Goal: Check status: Check status

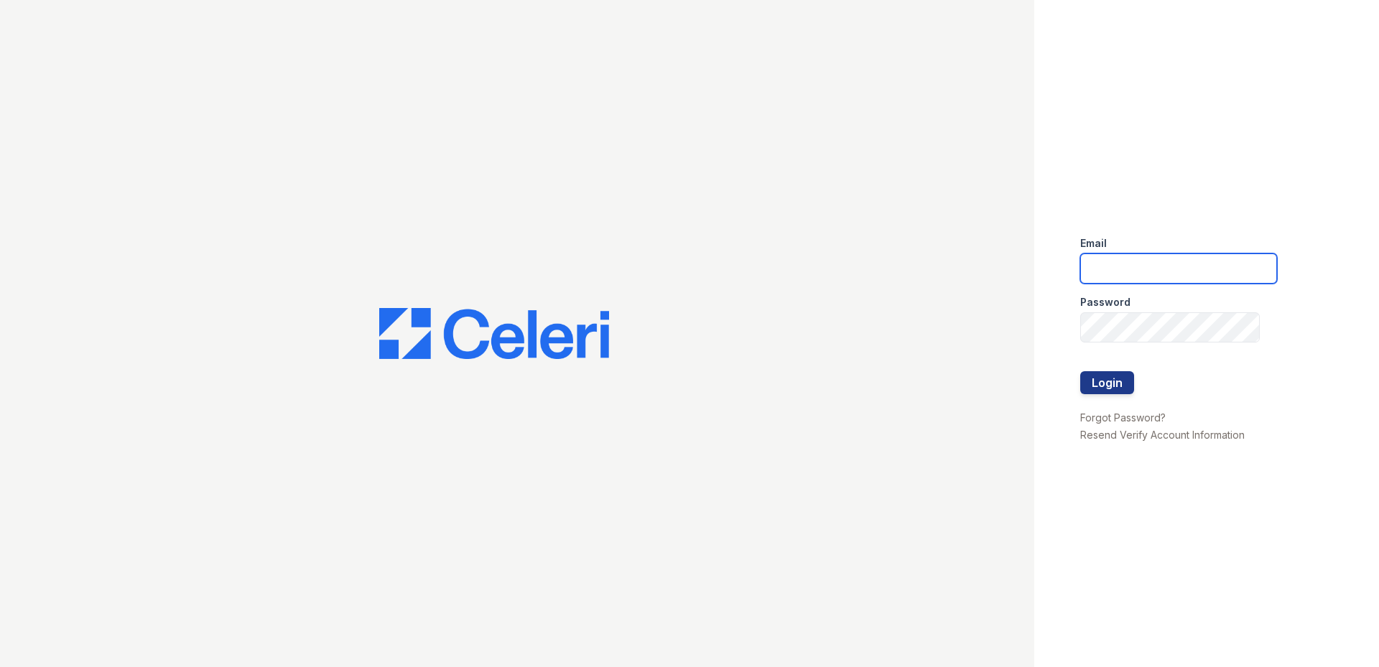
type input "[DOMAIN_NAME][EMAIL_ADDRESS][DOMAIN_NAME]"
click at [1106, 399] on div at bounding box center [1178, 401] width 197 height 14
click at [1106, 388] on button "Login" at bounding box center [1107, 382] width 54 height 23
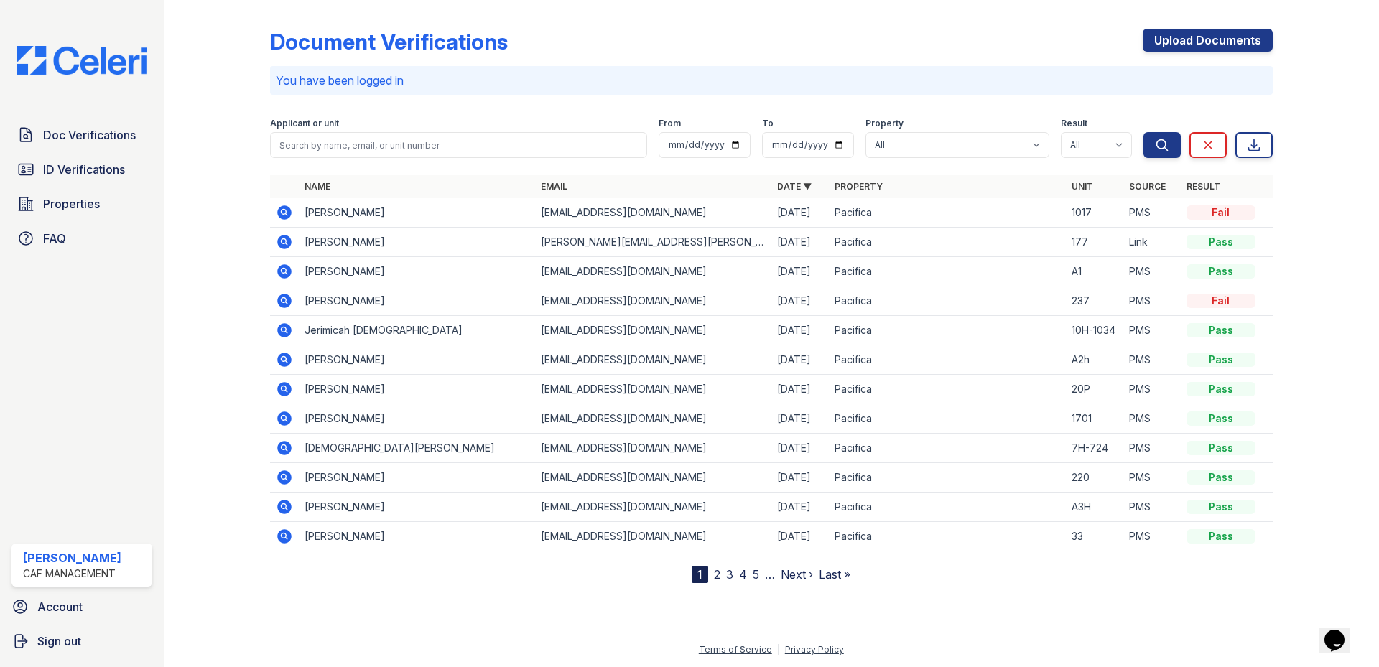
click at [362, 159] on form "Applicant or unit From To Property All Pacifica Result All Pass Caution Fail N/…" at bounding box center [771, 134] width 1002 height 57
click at [383, 152] on input "search" at bounding box center [458, 145] width 377 height 26
click at [286, 386] on icon at bounding box center [284, 389] width 14 height 14
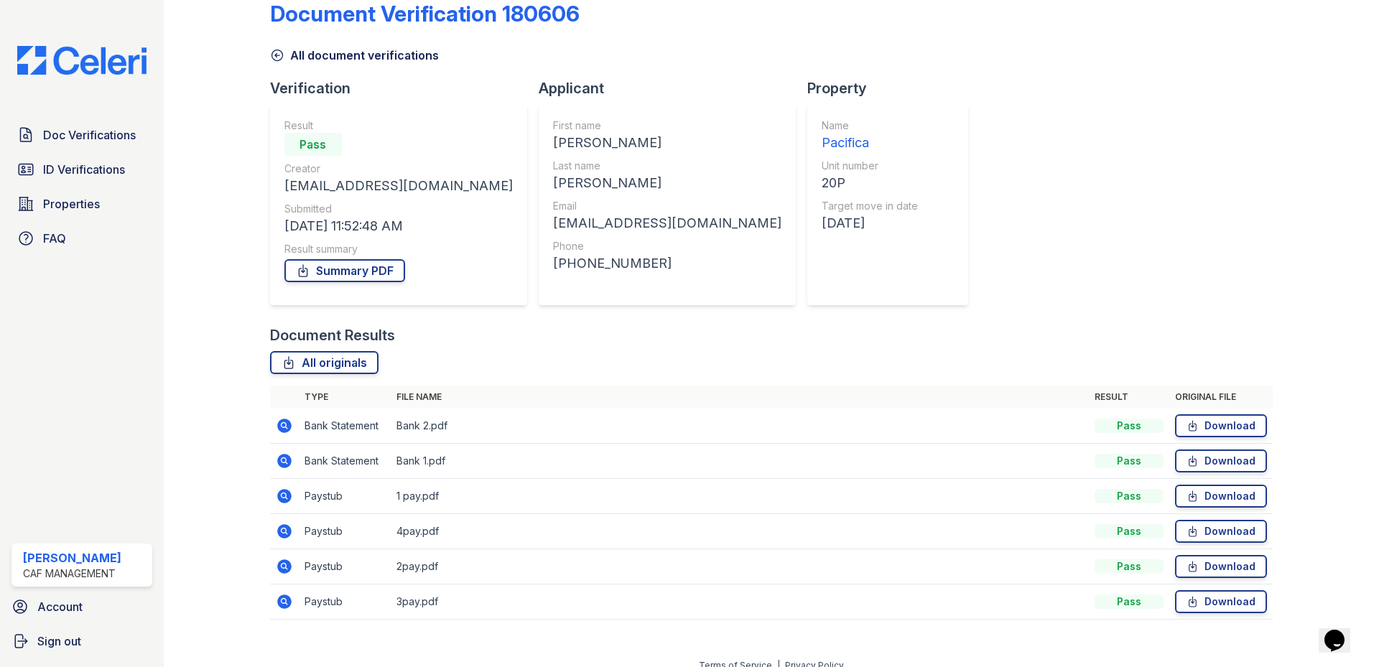
scroll to position [44, 0]
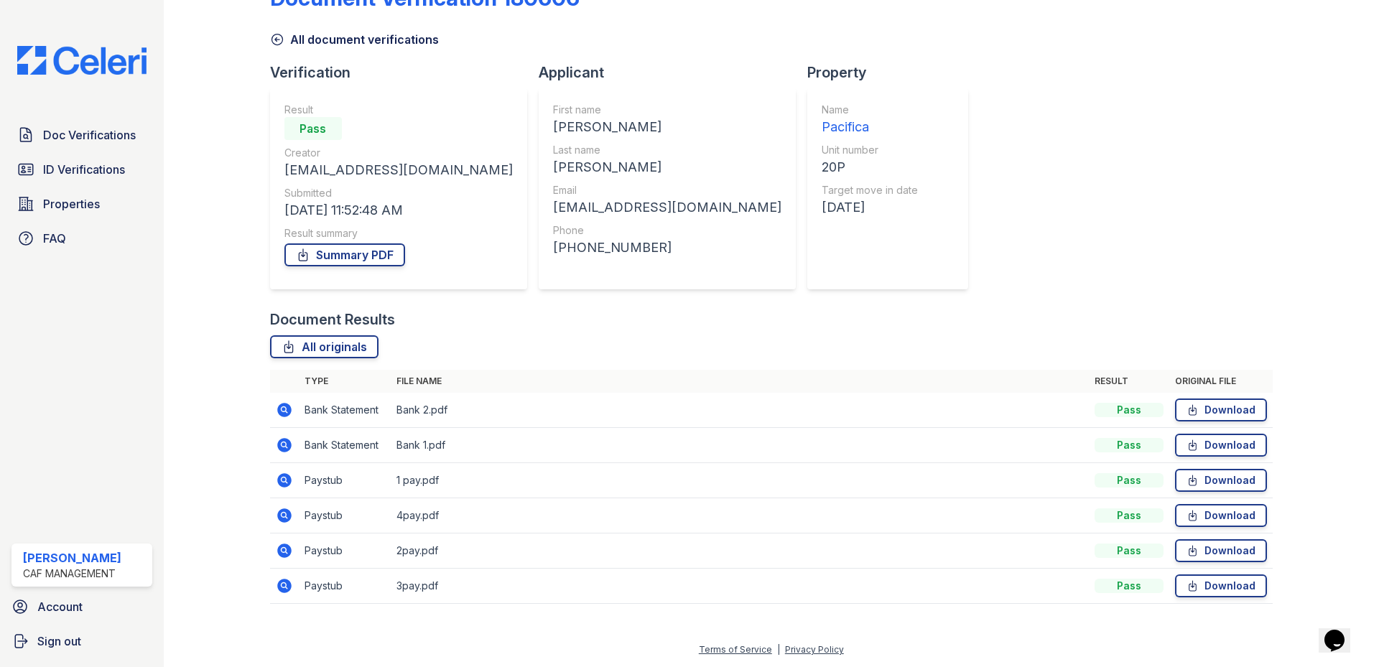
click at [287, 413] on icon at bounding box center [284, 410] width 14 height 14
